Goal: Information Seeking & Learning: Check status

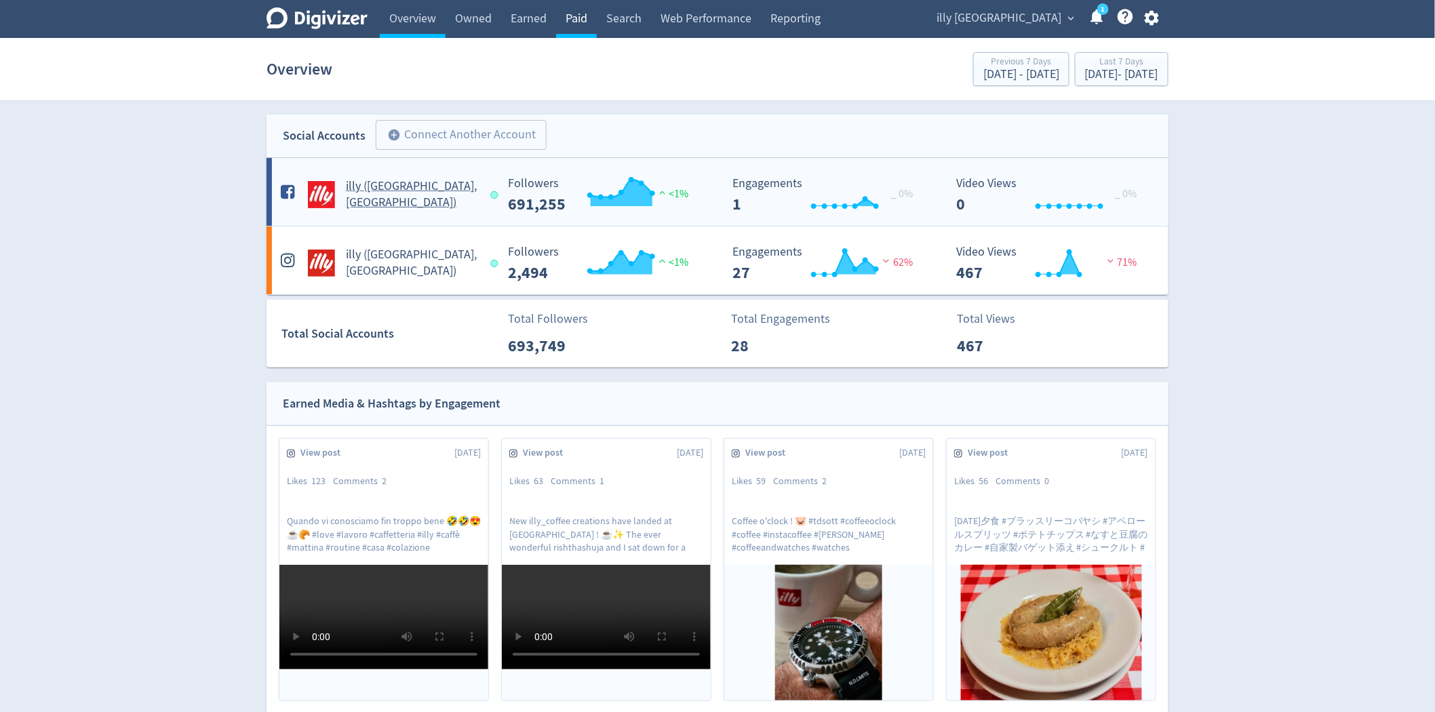
click at [563, 31] on link "Paid" at bounding box center [576, 19] width 41 height 38
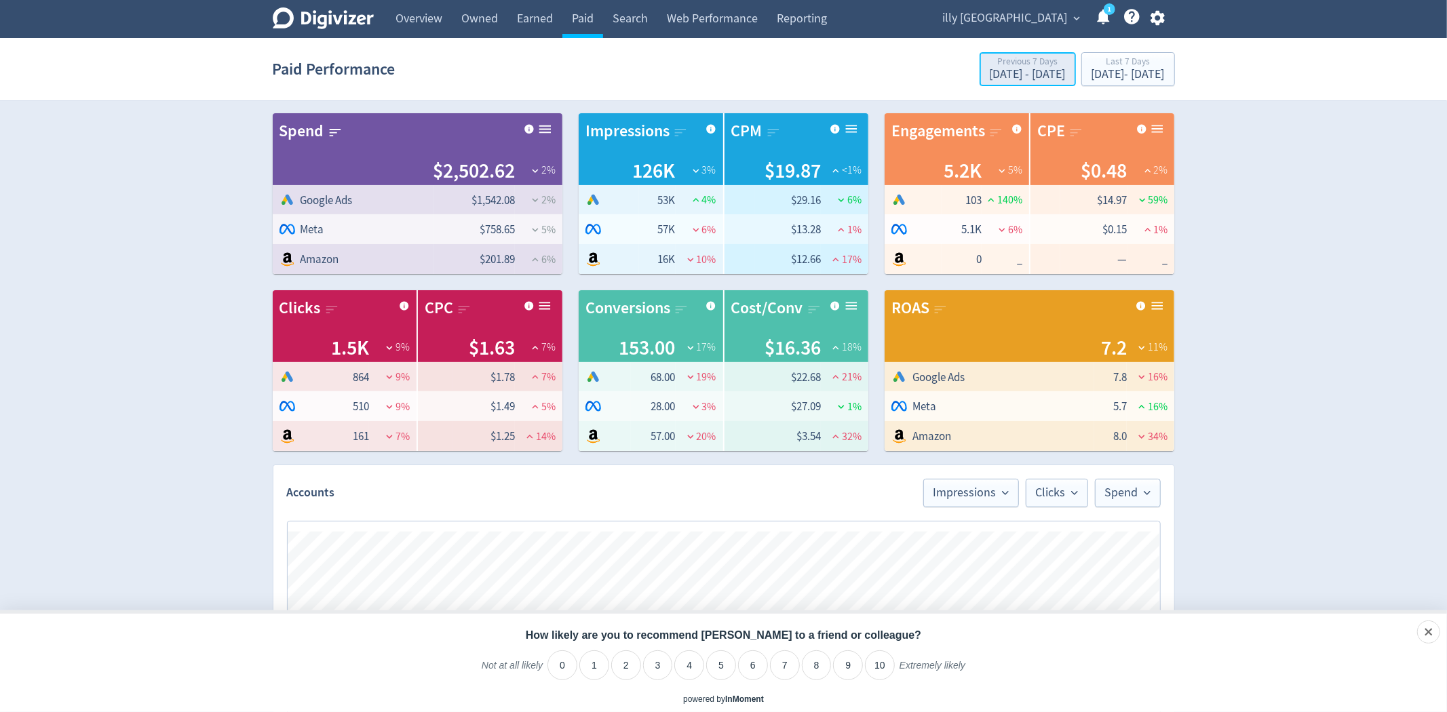
click at [990, 70] on div "[DATE] - [DATE]" at bounding box center [1028, 75] width 76 height 12
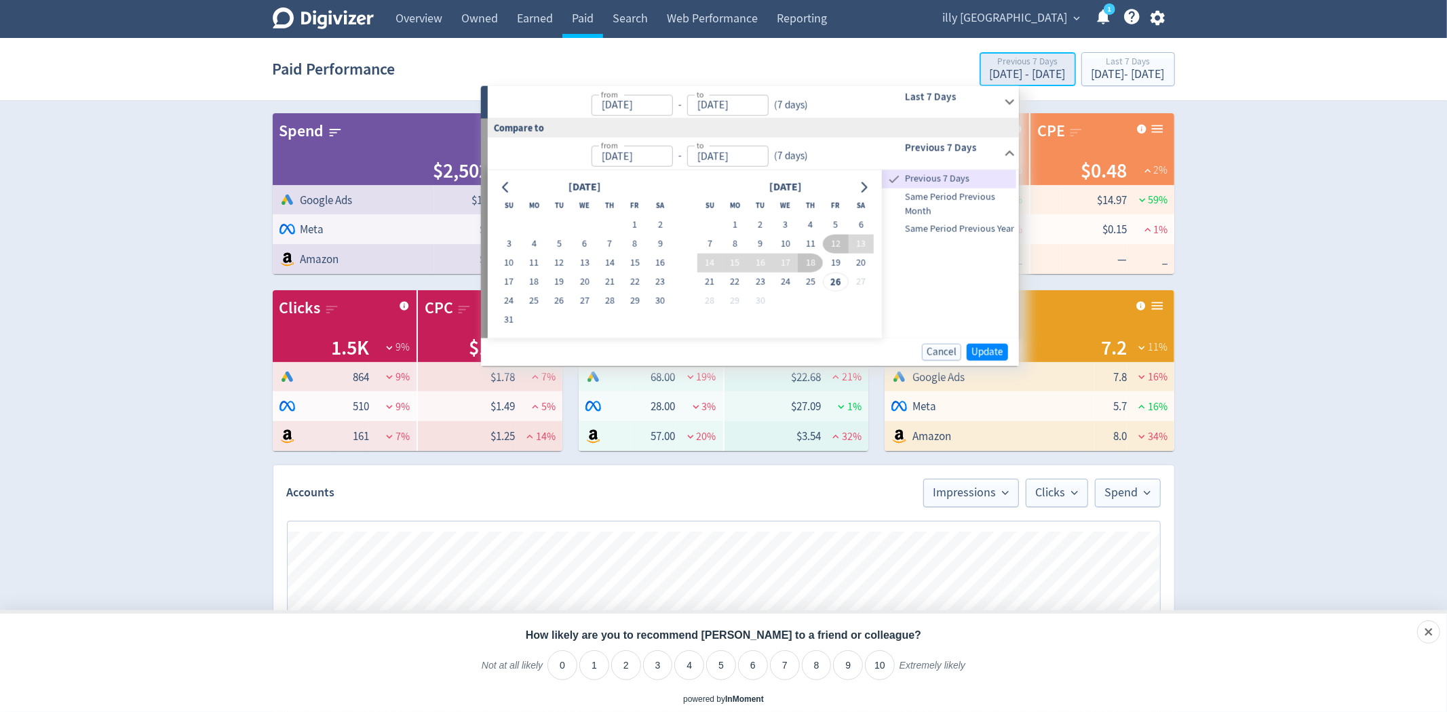
type input "[DATE]"
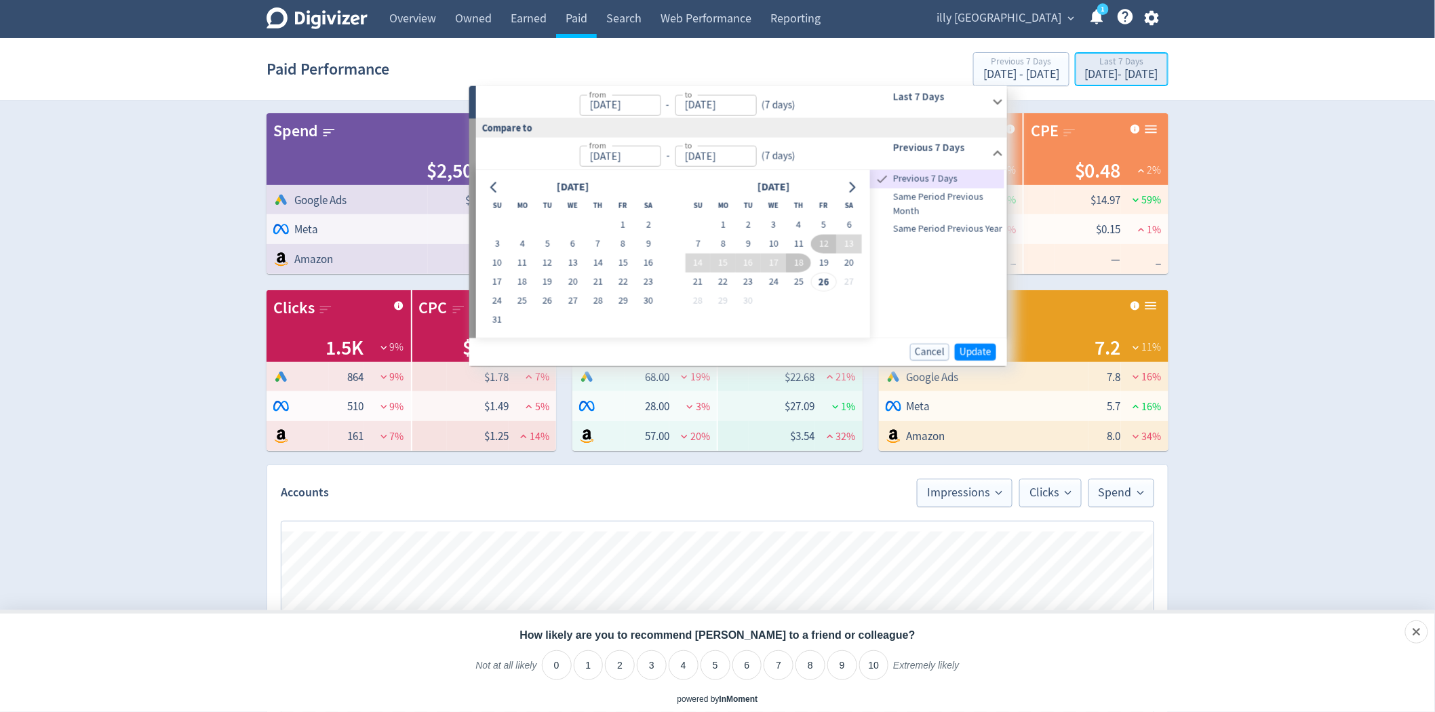
click at [1085, 71] on div "[DATE] - [DATE]" at bounding box center [1121, 75] width 73 height 12
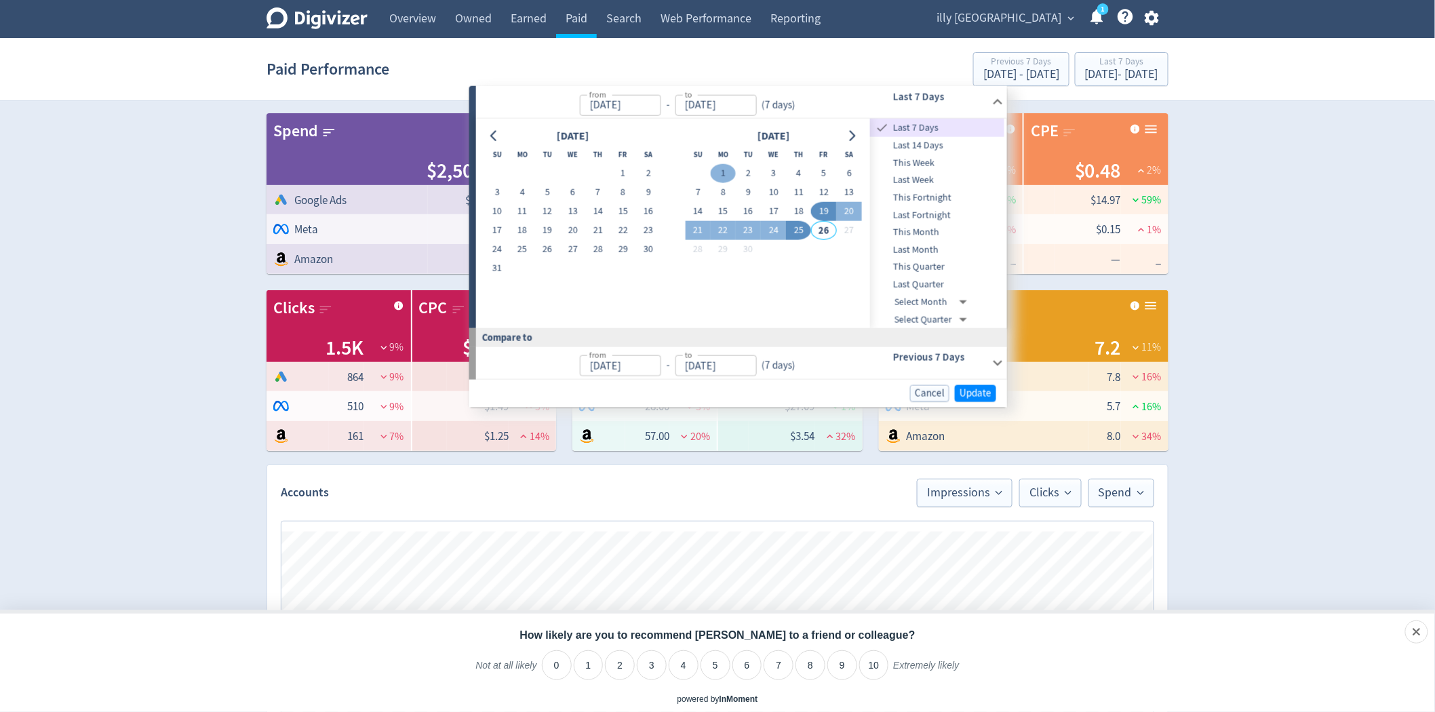
click at [726, 178] on button "1" at bounding box center [723, 173] width 25 height 19
type input "[DATE]"
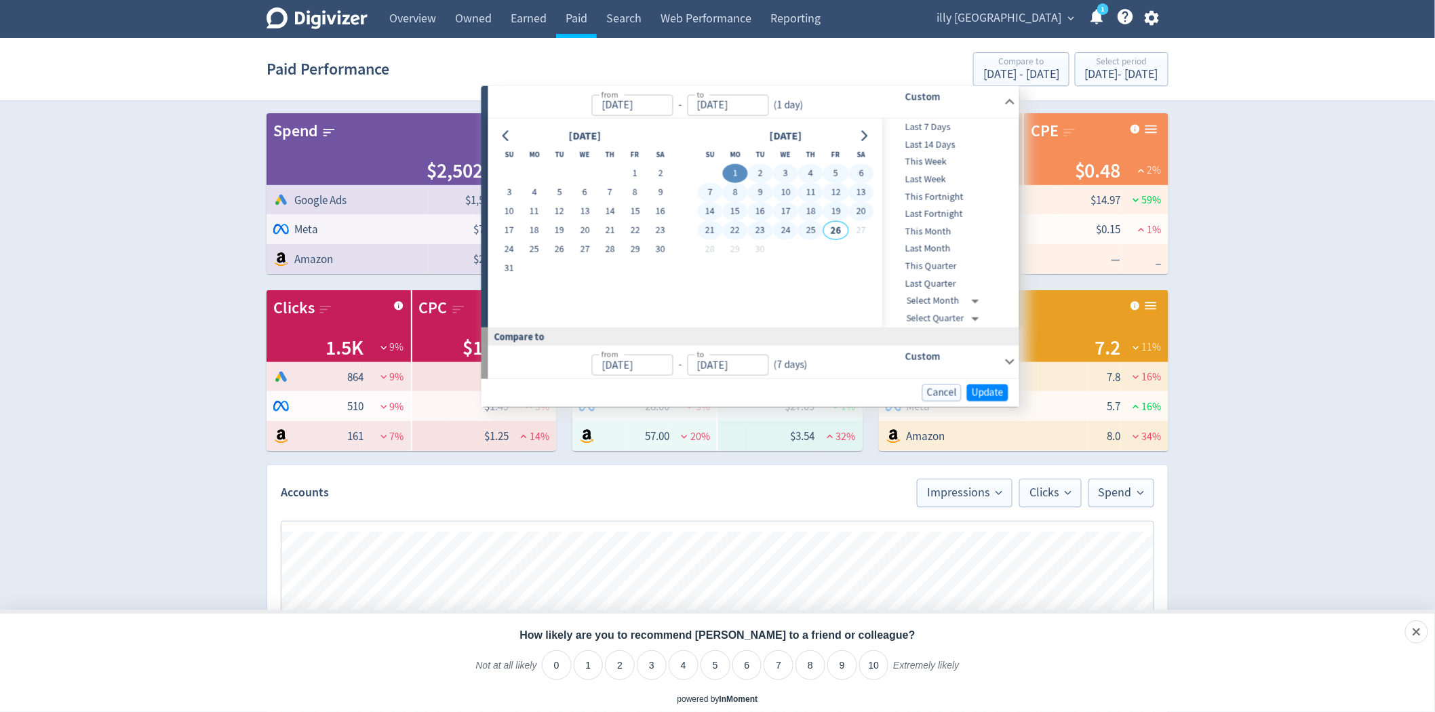
click at [819, 233] on button "25" at bounding box center [810, 230] width 25 height 19
type input "[DATE]"
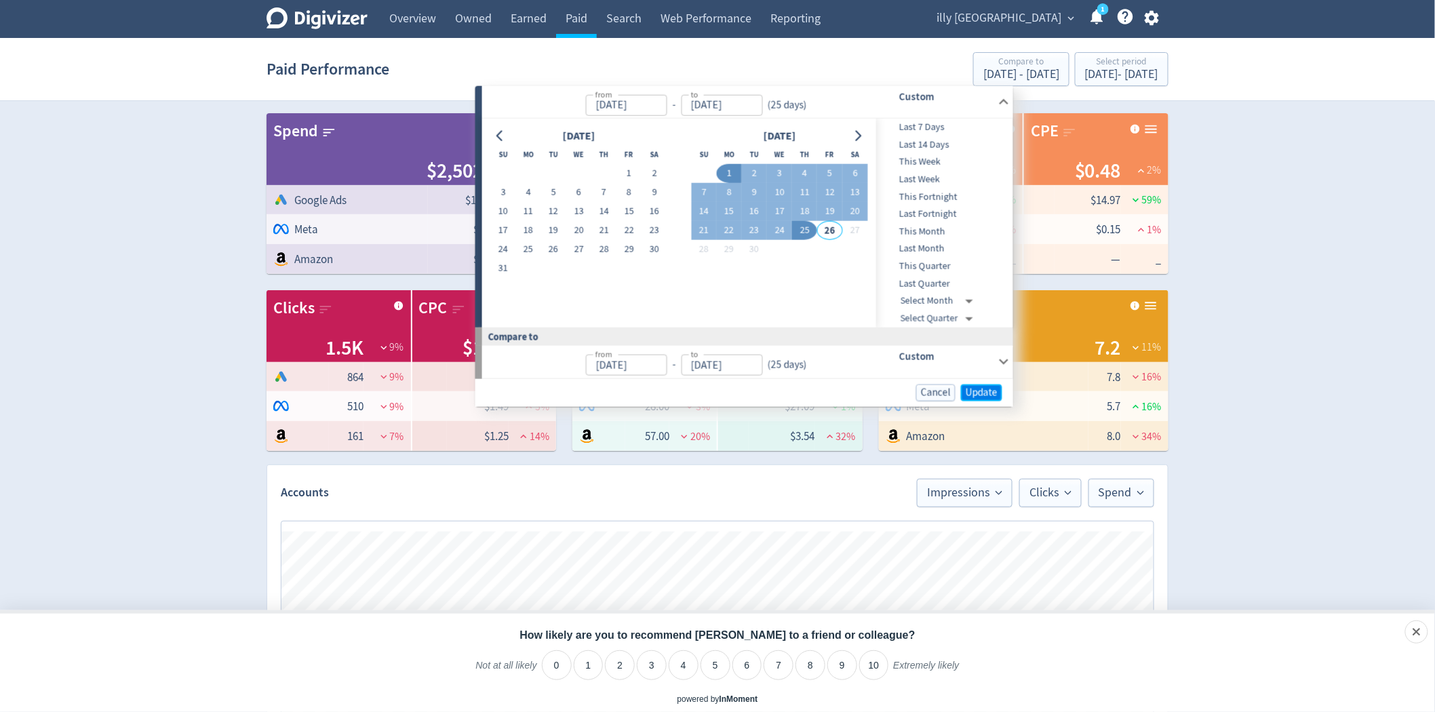
click at [981, 389] on span "Update" at bounding box center [982, 392] width 32 height 10
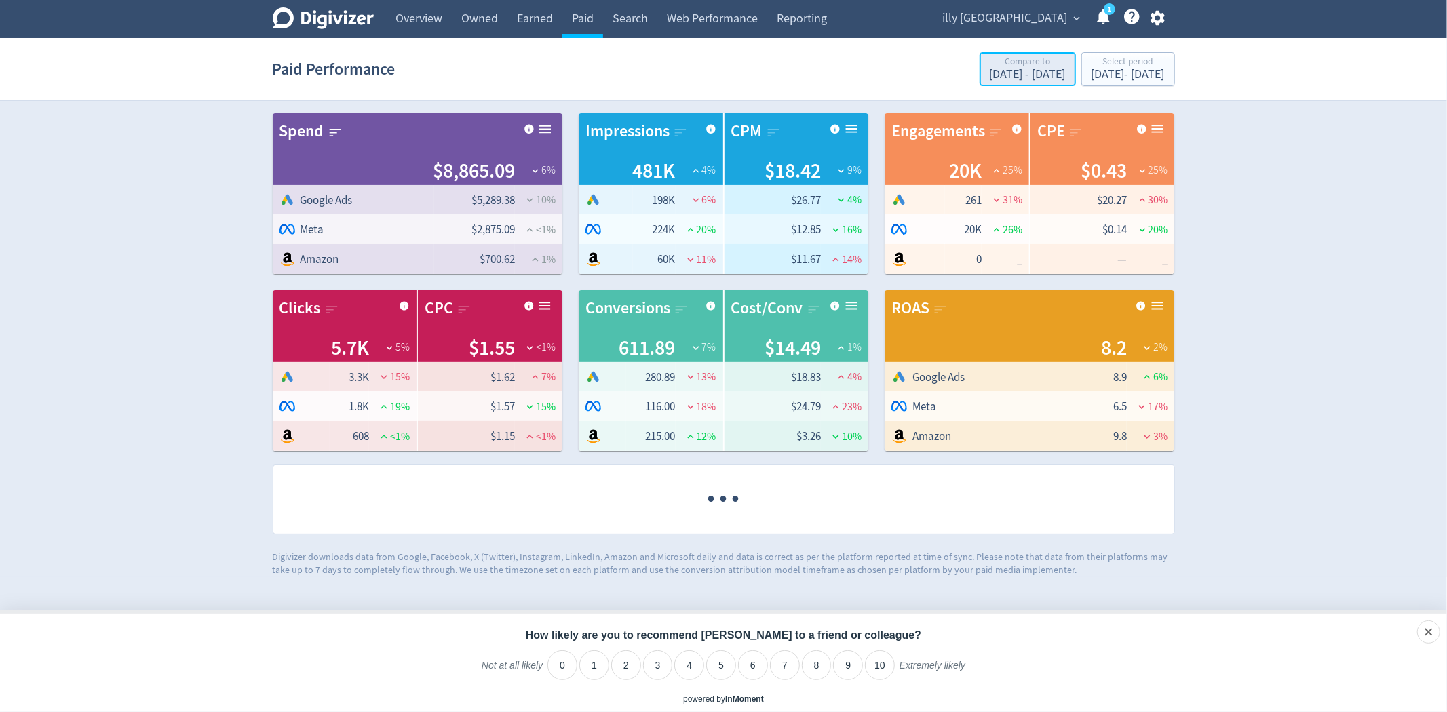
click at [990, 79] on div "[DATE] - [DATE]" at bounding box center [1028, 75] width 76 height 12
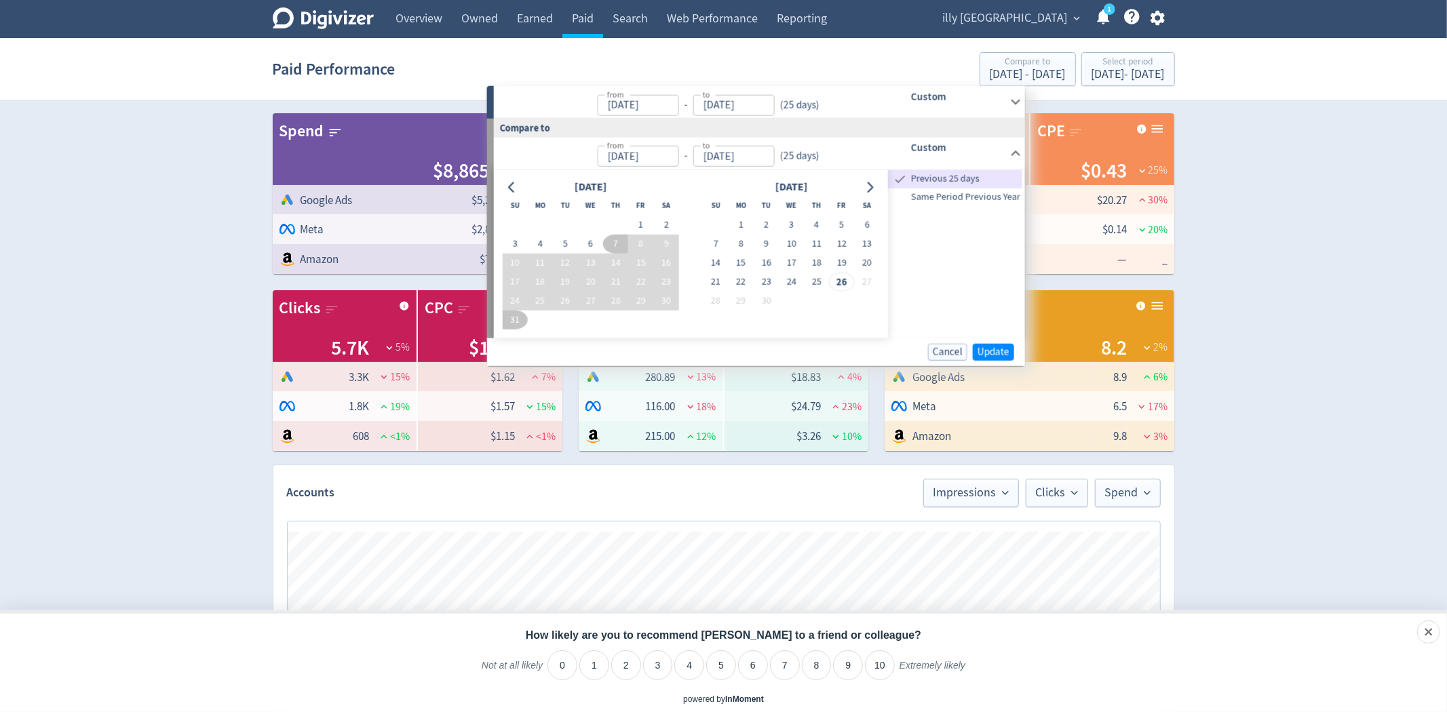
click at [929, 194] on span "Same Period Previous Year" at bounding box center [955, 196] width 134 height 15
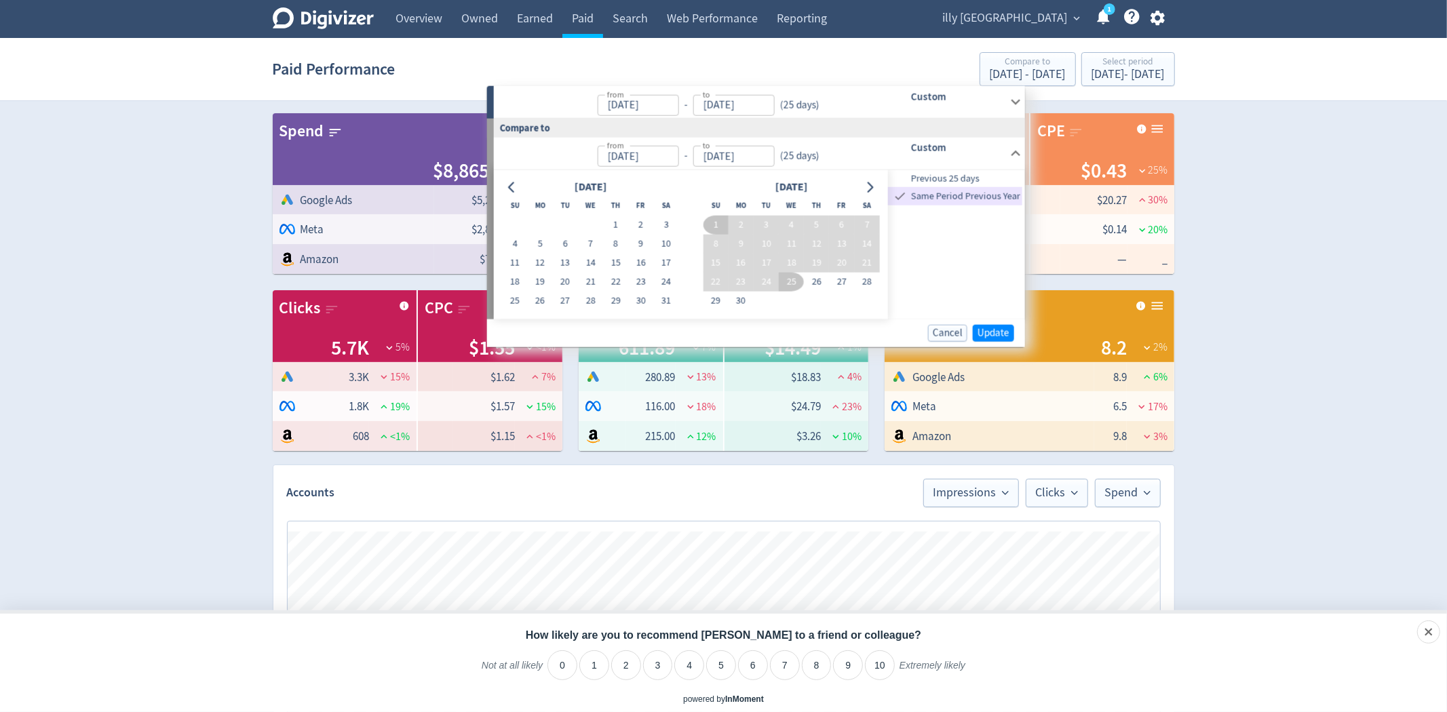
type input "[DATE]"
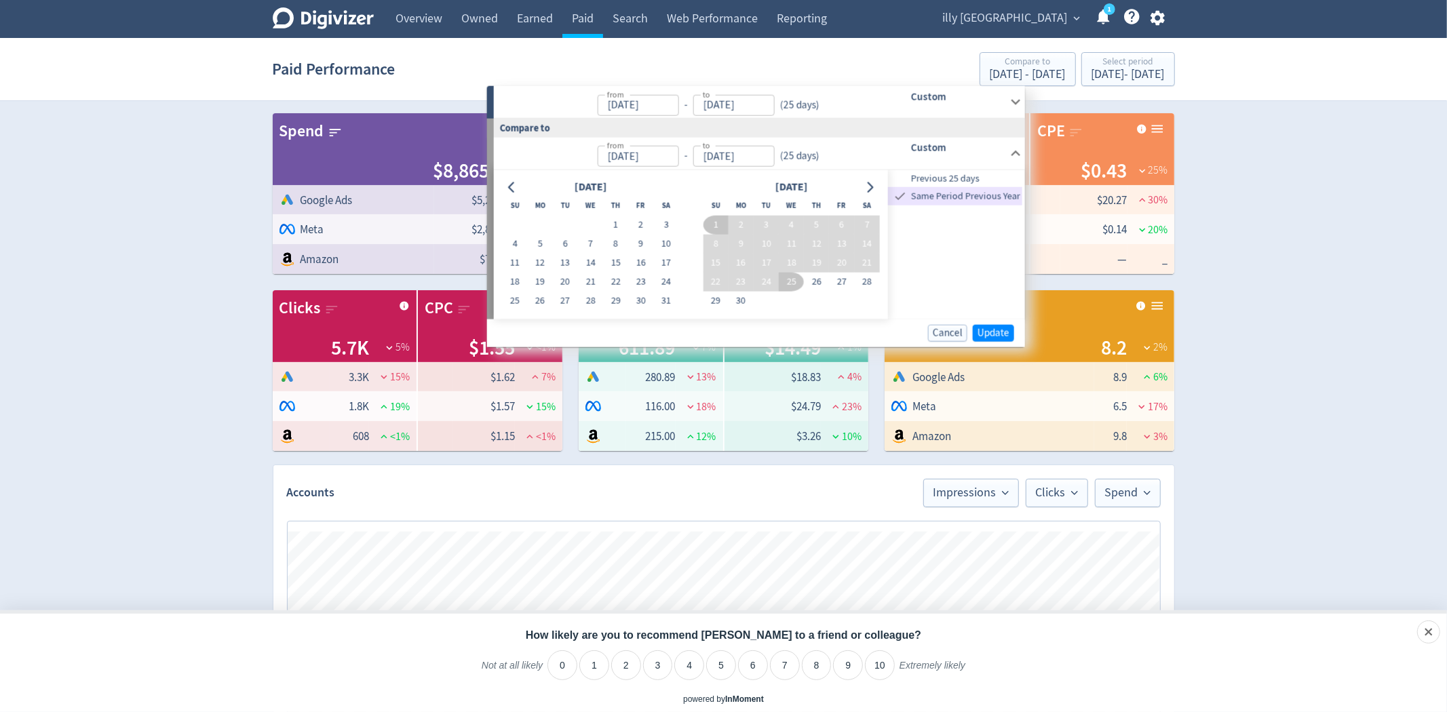
type input "[DATE]"
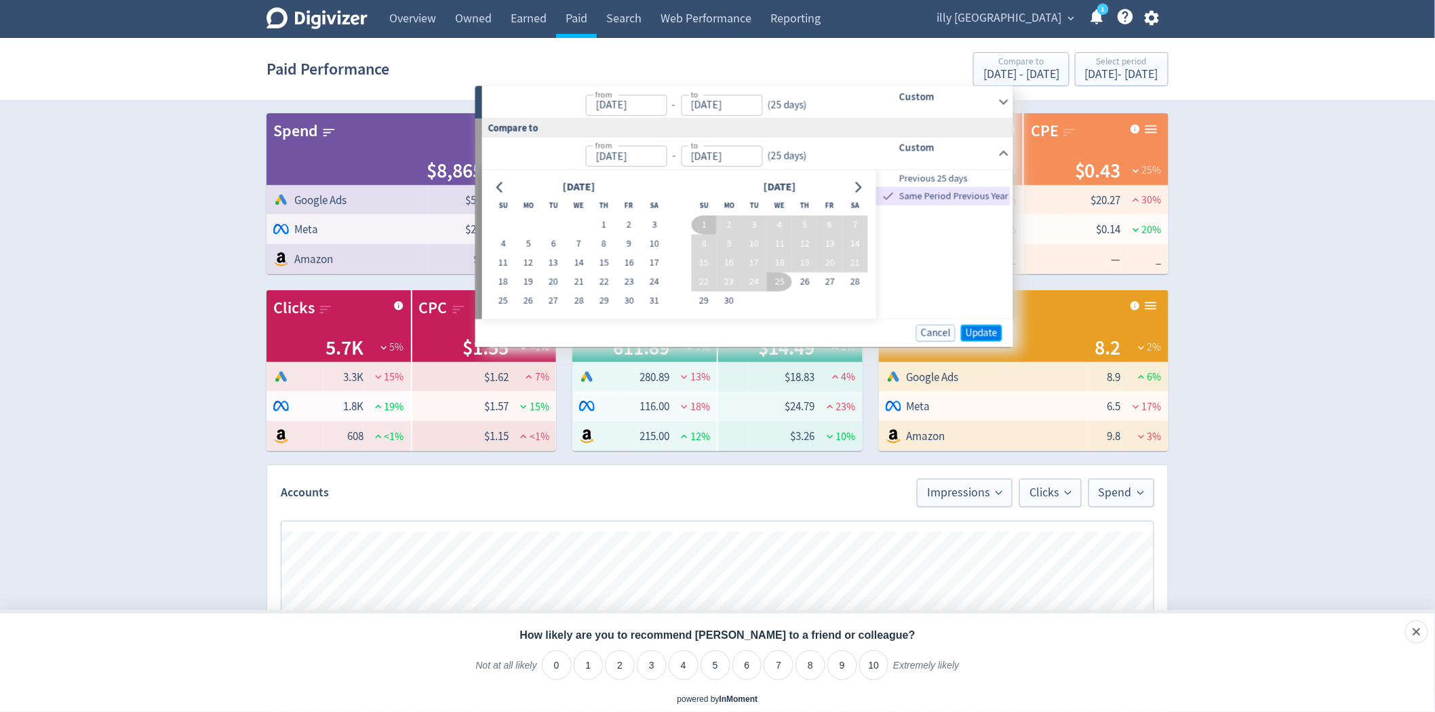
click at [986, 336] on span "Update" at bounding box center [982, 333] width 32 height 10
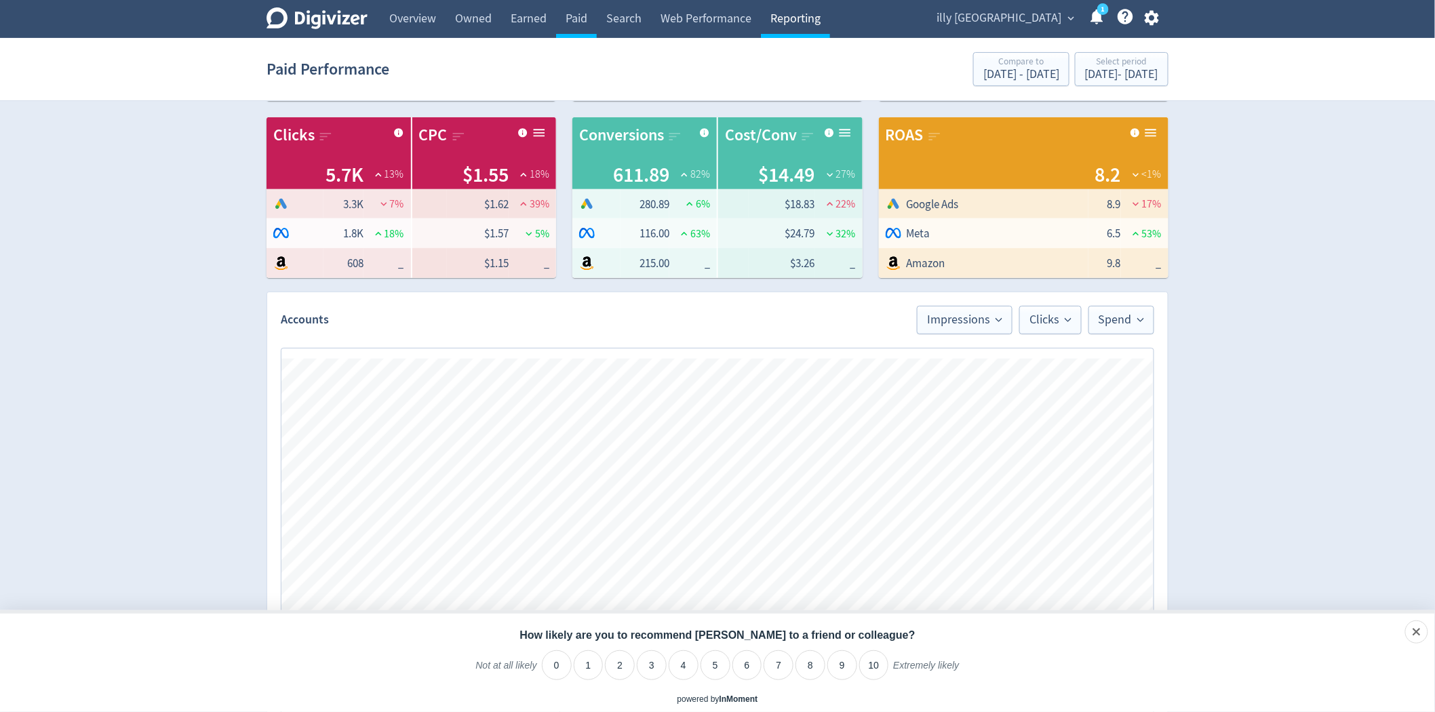
scroll to position [151, 0]
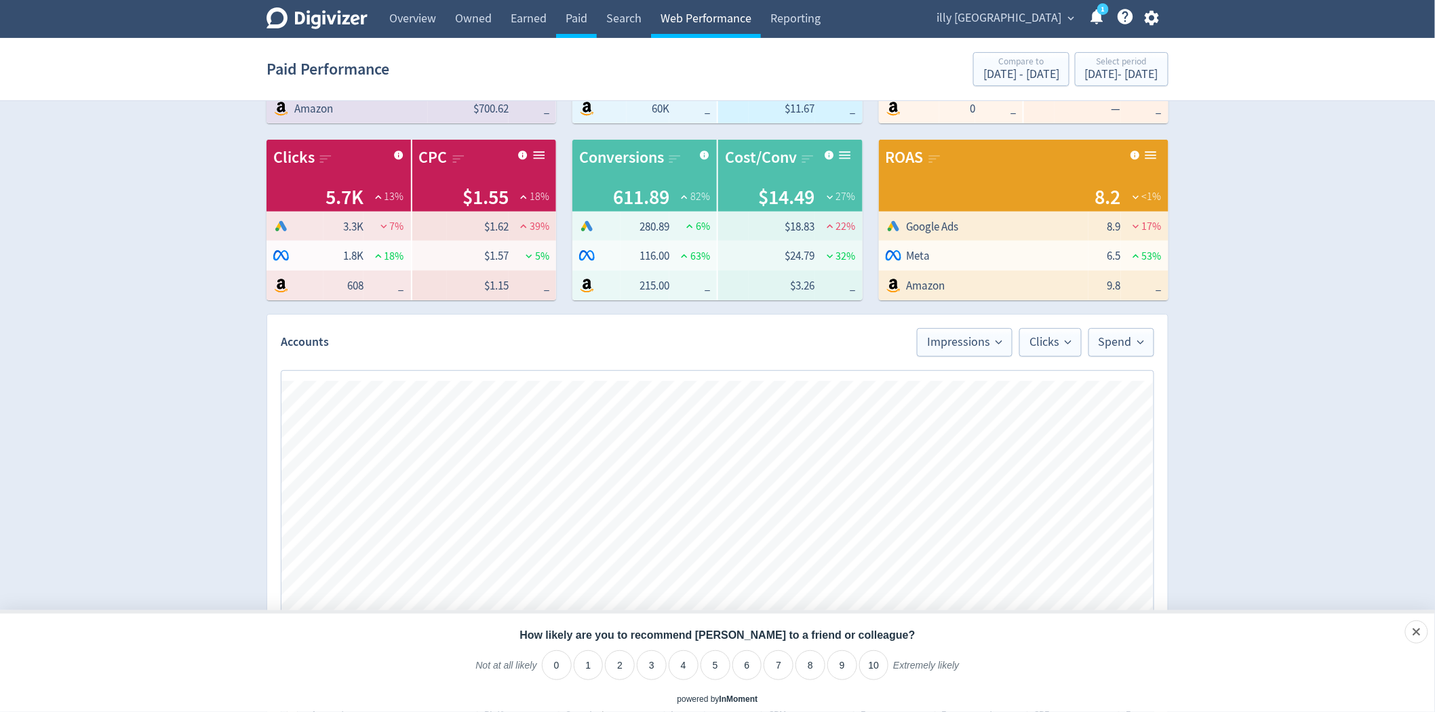
click at [708, 16] on link "Web Performance" at bounding box center [706, 19] width 110 height 38
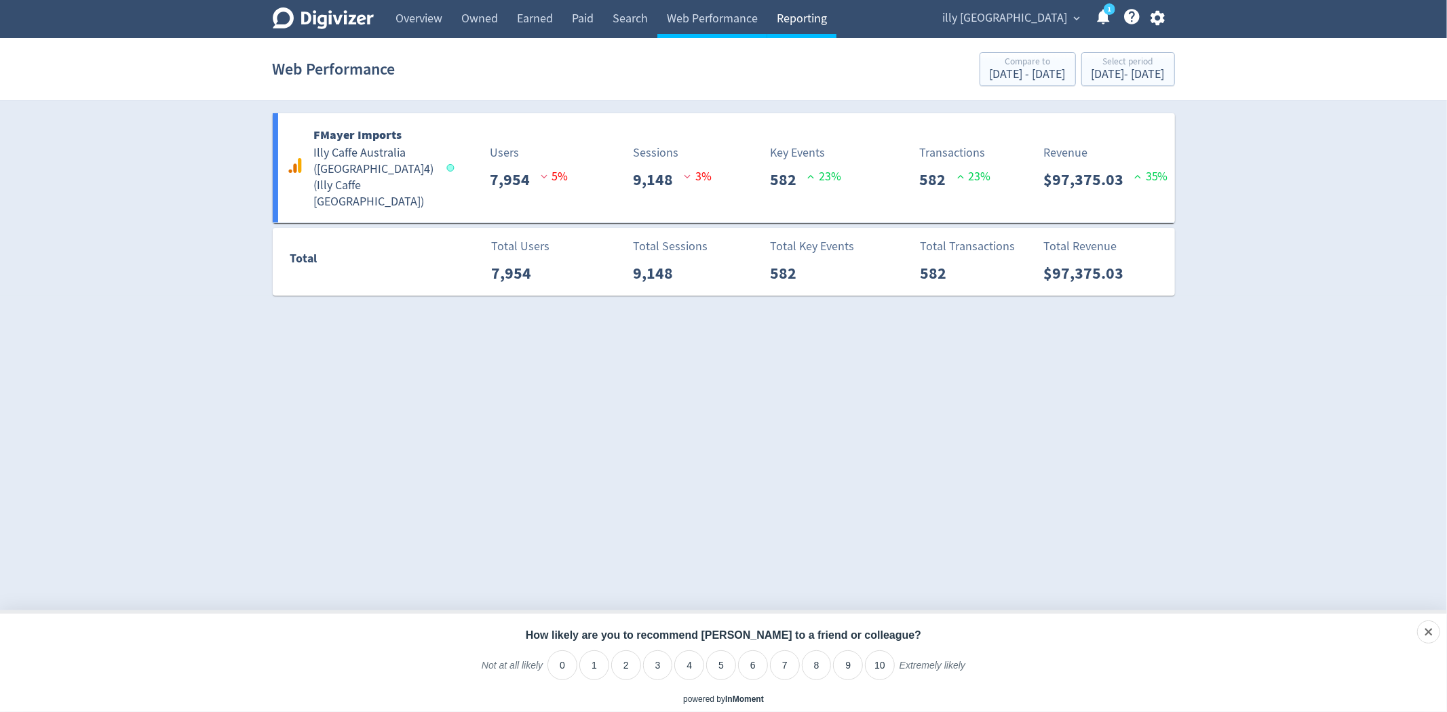
click at [797, 24] on link "Reporting" at bounding box center [801, 19] width 69 height 38
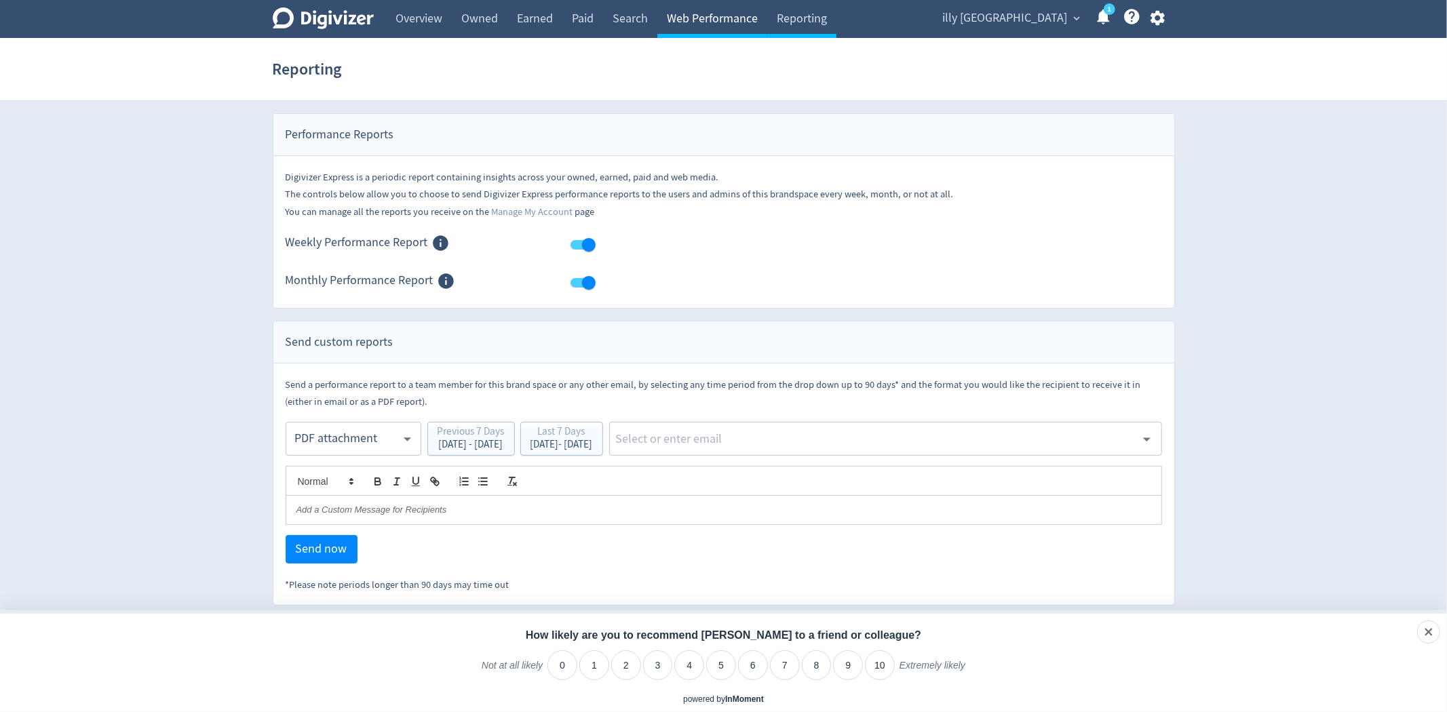
click at [737, 23] on link "Web Performance" at bounding box center [712, 19] width 110 height 38
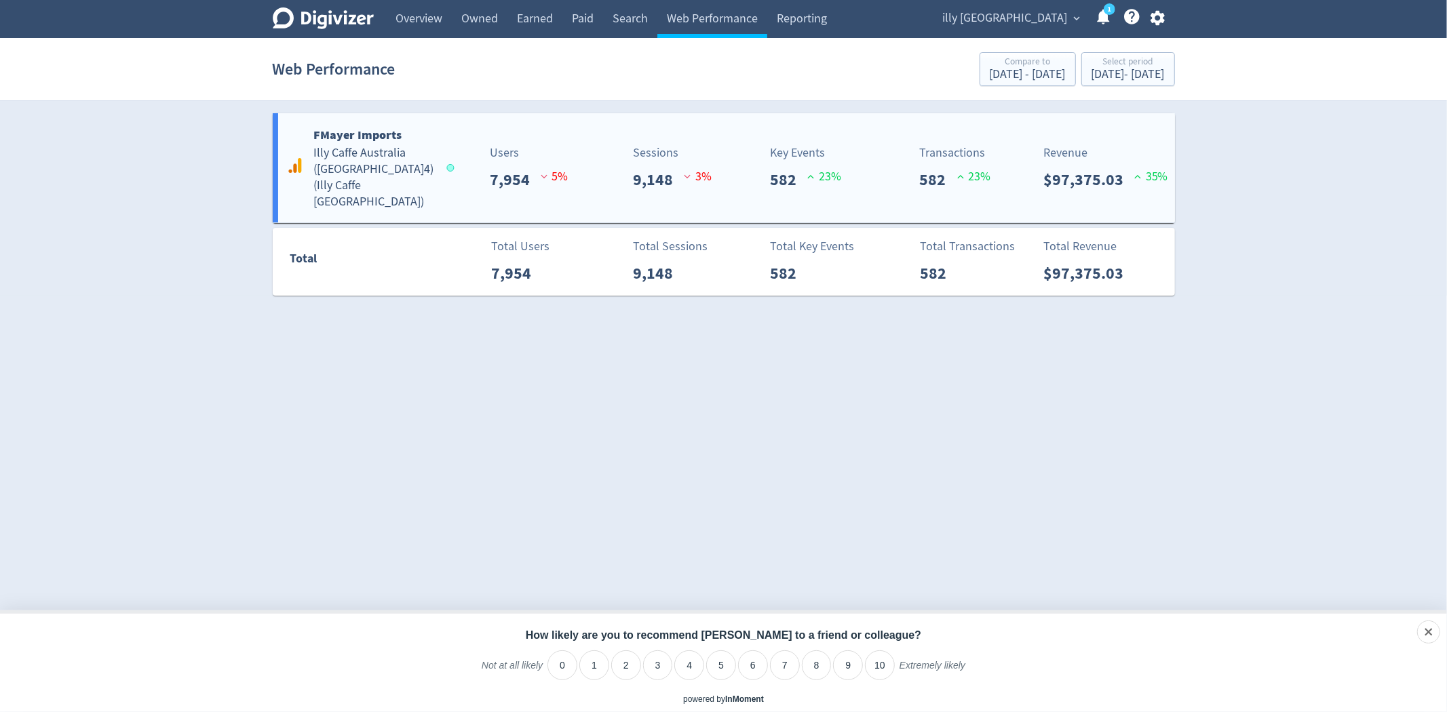
click at [848, 144] on div "Key Events 582 23 %" at bounding box center [818, 168] width 113 height 48
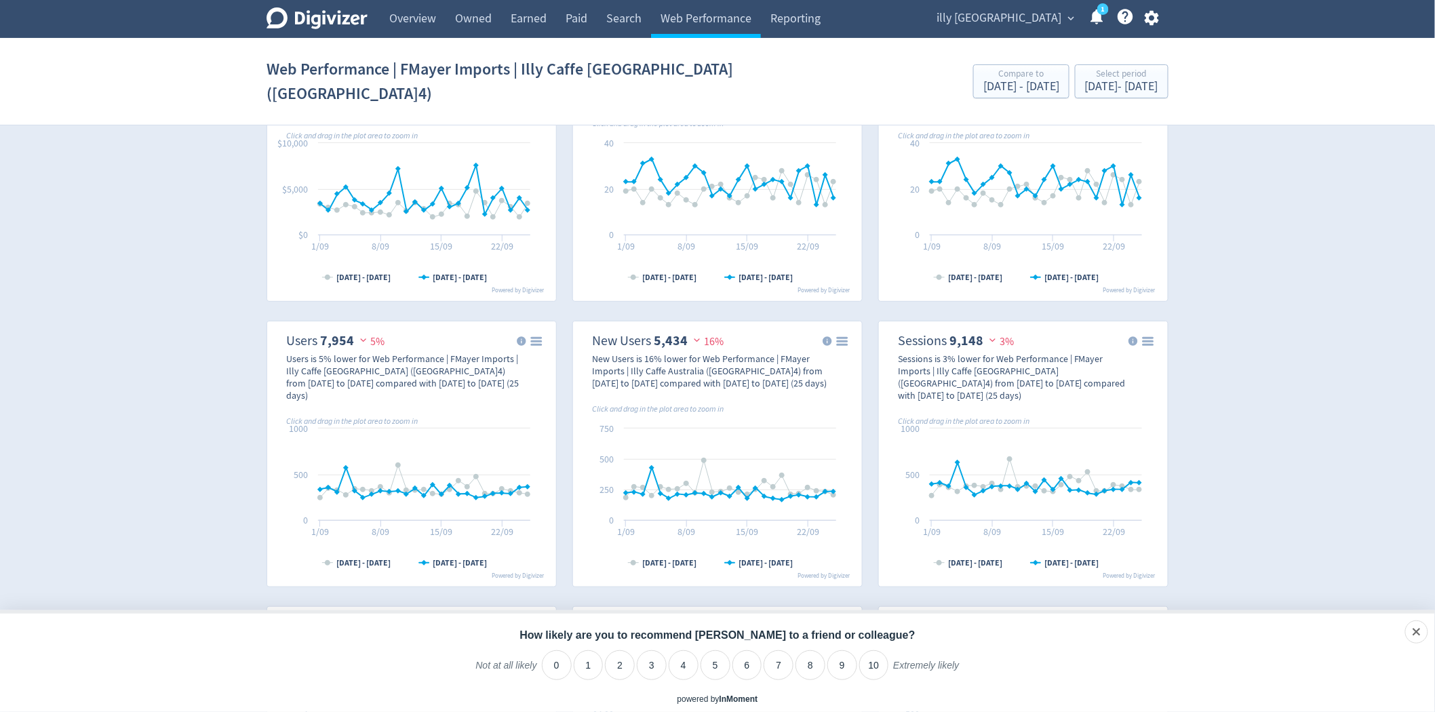
scroll to position [151, 0]
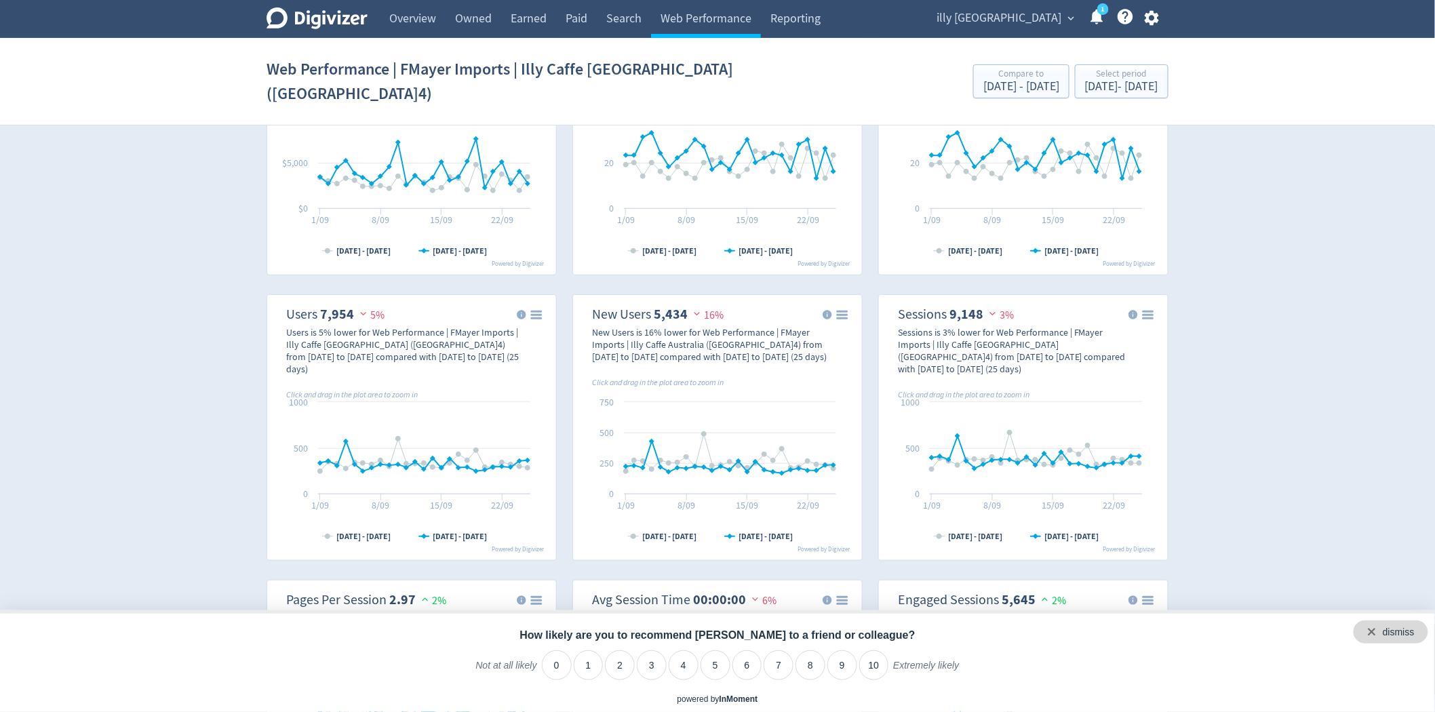
click at [1425, 632] on div "dismiss" at bounding box center [1391, 632] width 75 height 23
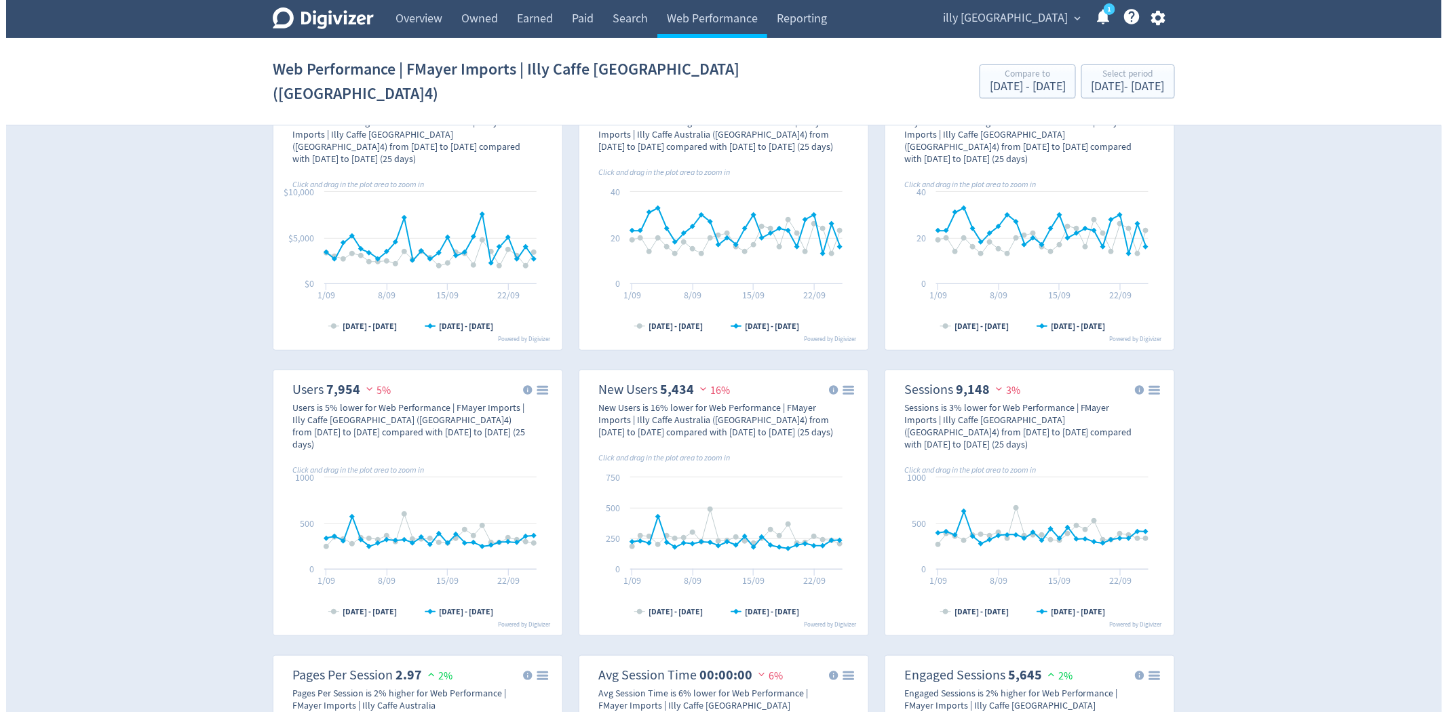
scroll to position [0, 0]
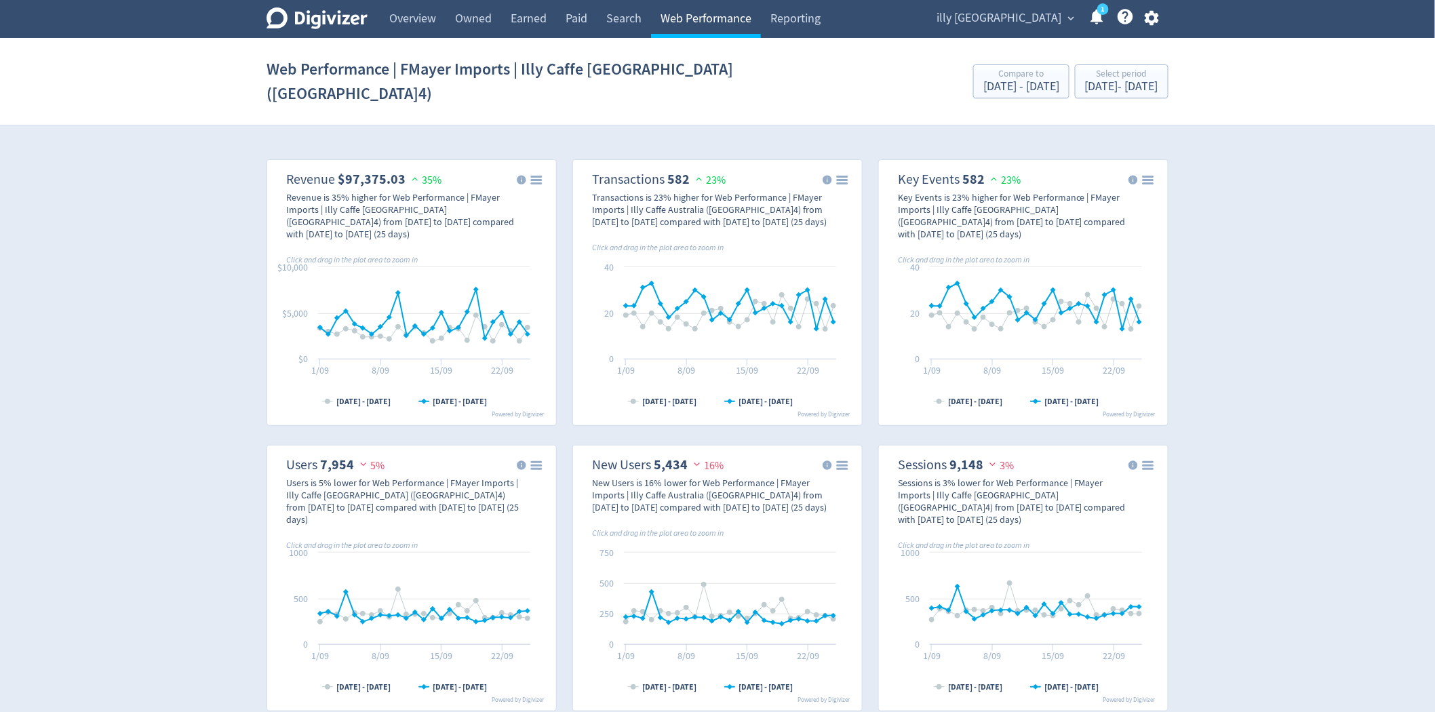
click at [690, 25] on link "Web Performance" at bounding box center [706, 19] width 110 height 38
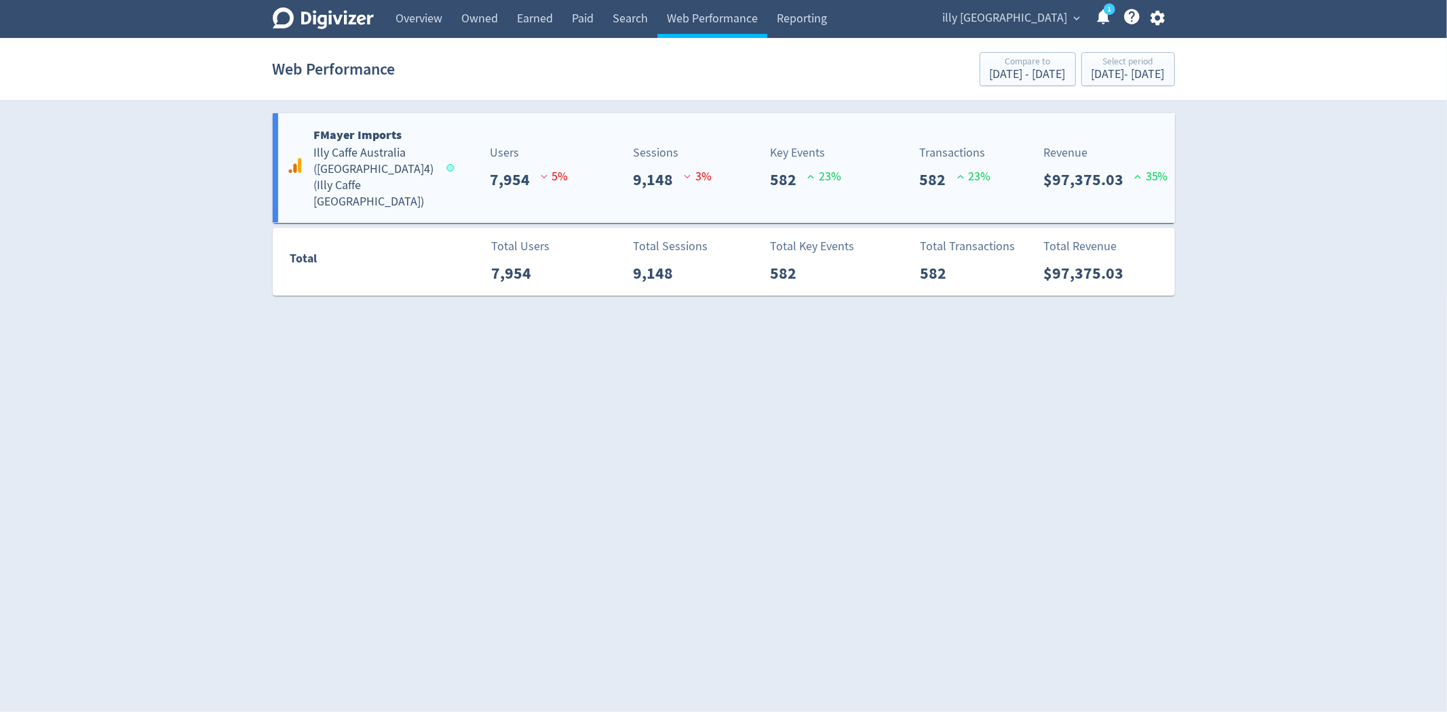
click at [733, 149] on div "Key Events 582 23 %" at bounding box center [800, 168] width 149 height 48
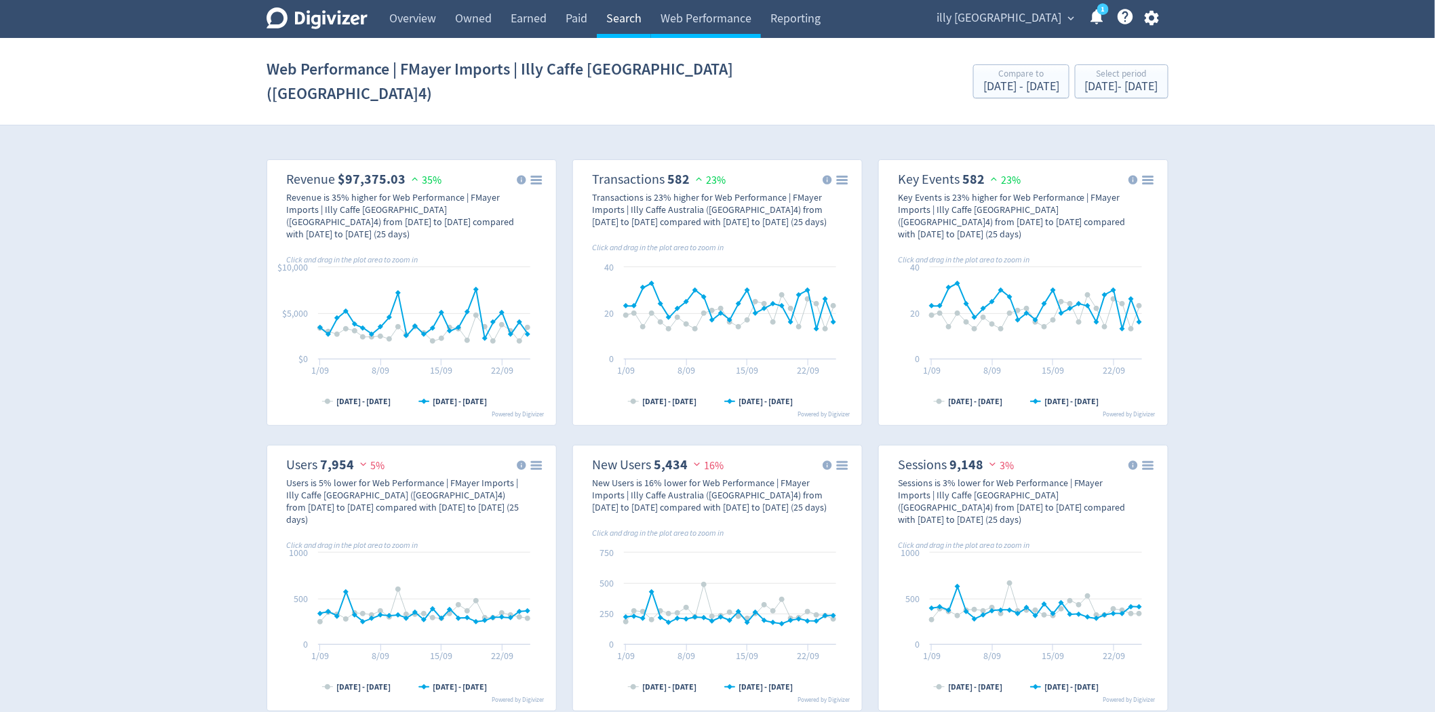
click at [627, 22] on link "Search" at bounding box center [624, 19] width 54 height 38
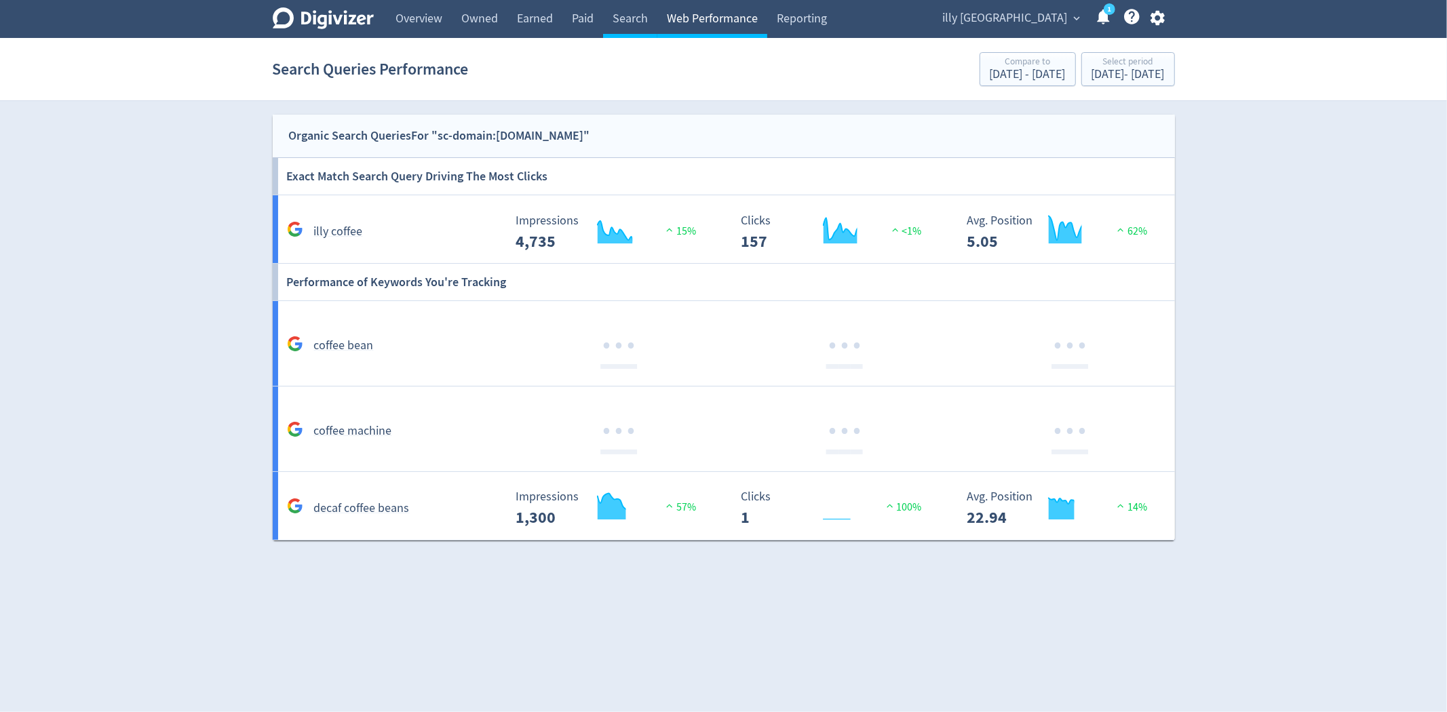
click at [728, 24] on link "Web Performance" at bounding box center [712, 19] width 110 height 38
